Goal: Information Seeking & Learning: Learn about a topic

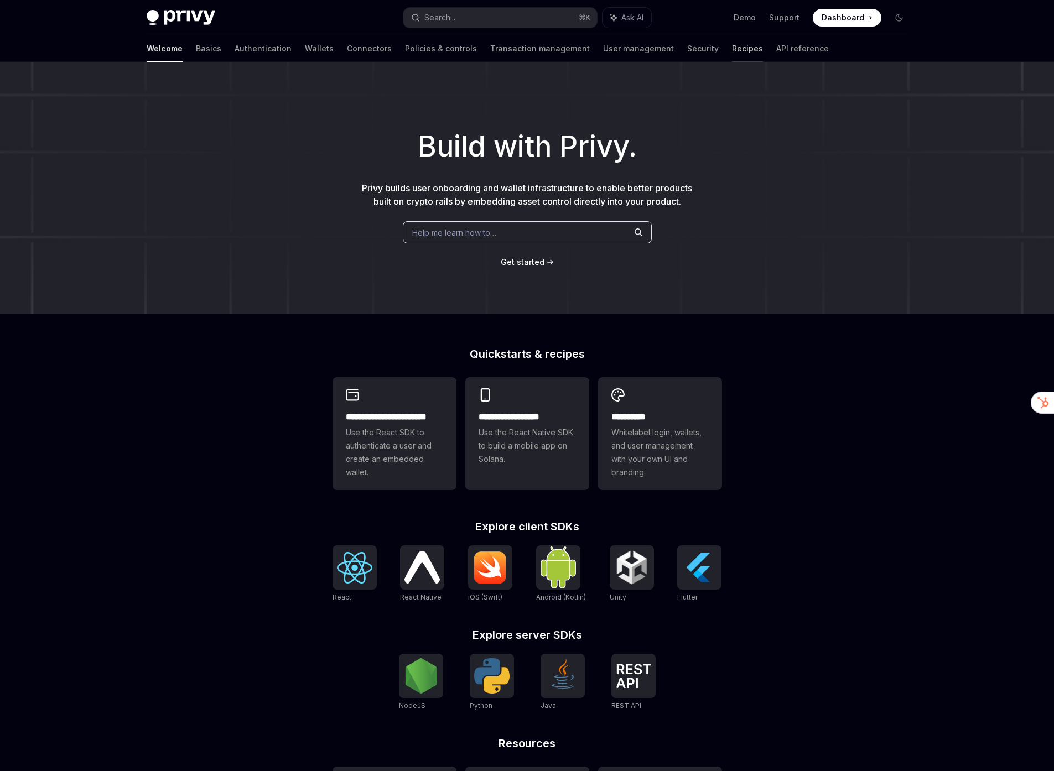
click at [732, 47] on link "Recipes" at bounding box center [747, 48] width 31 height 27
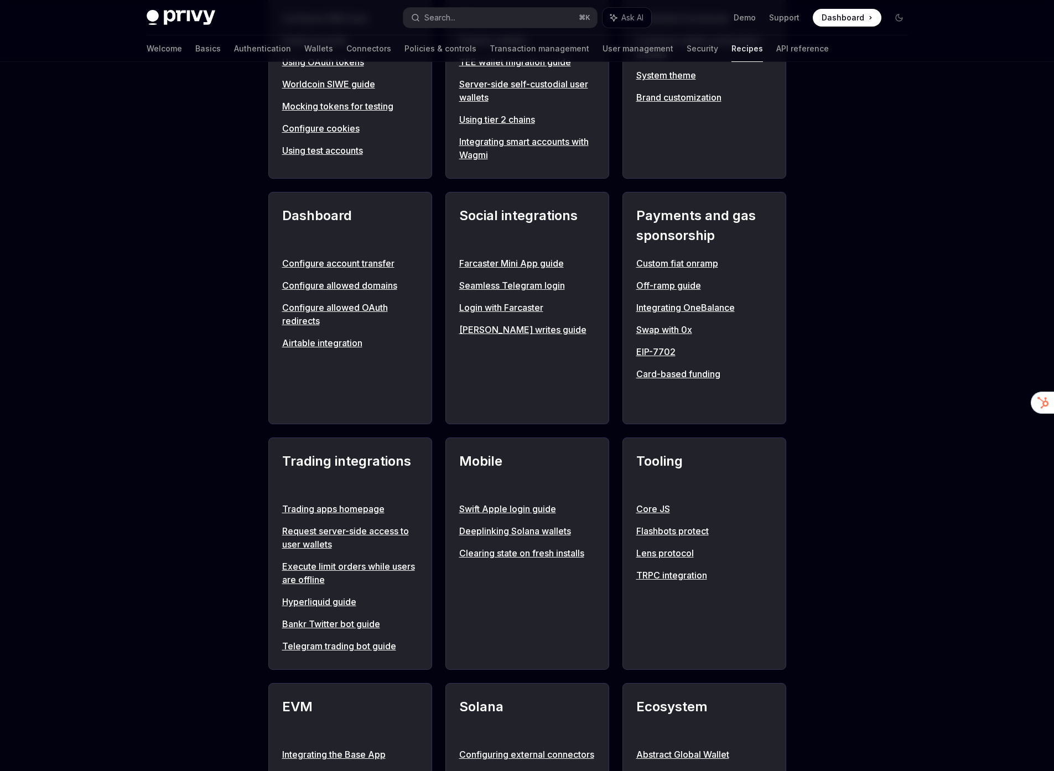
scroll to position [575, 0]
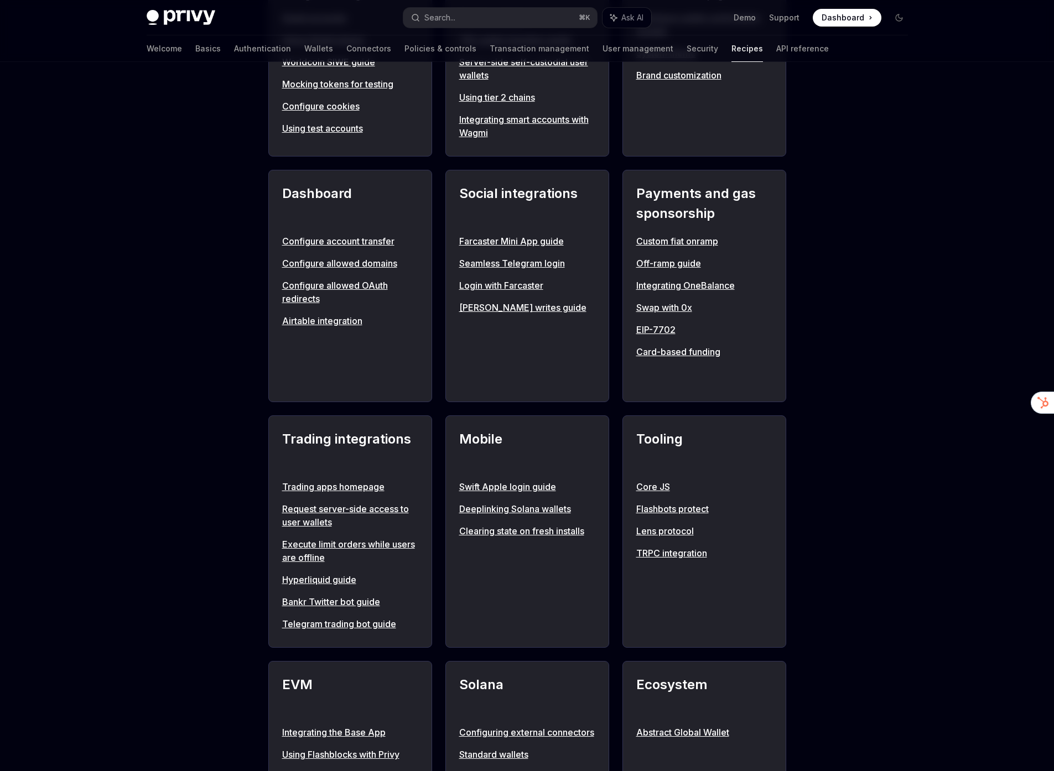
click at [330, 627] on link "Telegram trading bot guide" at bounding box center [350, 623] width 136 height 13
click at [348, 627] on link "Telegram trading bot guide" at bounding box center [350, 623] width 136 height 13
click at [228, 581] on div "**********" at bounding box center [527, 330] width 1054 height 1687
type textarea "*"
